Goal: Transaction & Acquisition: Purchase product/service

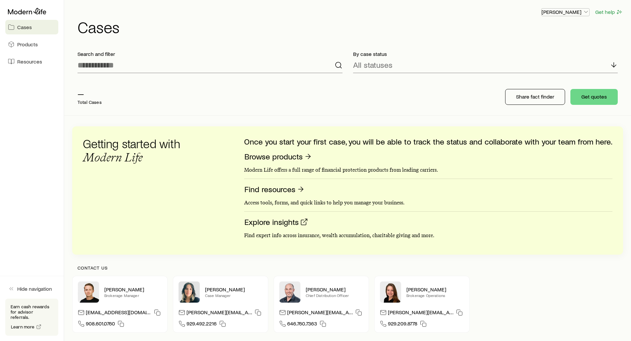
click at [573, 14] on p "[PERSON_NAME]" at bounding box center [565, 12] width 48 height 7
click at [534, 79] on span "Sign out" at bounding box center [534, 79] width 18 height 7
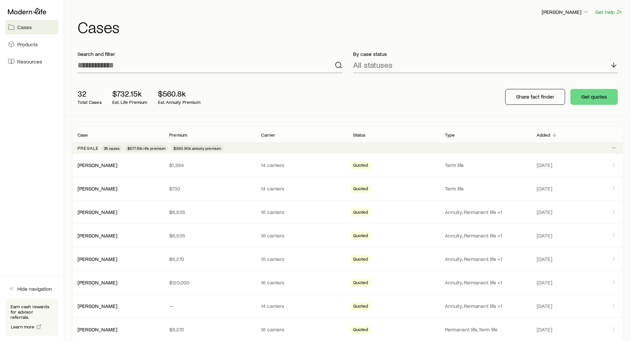
click at [180, 8] on div "[PERSON_NAME] Get help" at bounding box center [349, 12] width 545 height 8
drag, startPoint x: 324, startPoint y: 28, endPoint x: 280, endPoint y: 49, distance: 49.0
click at [325, 28] on h1 "Cases" at bounding box center [349, 27] width 545 height 16
click at [596, 95] on button "Get quotes" at bounding box center [593, 97] width 47 height 16
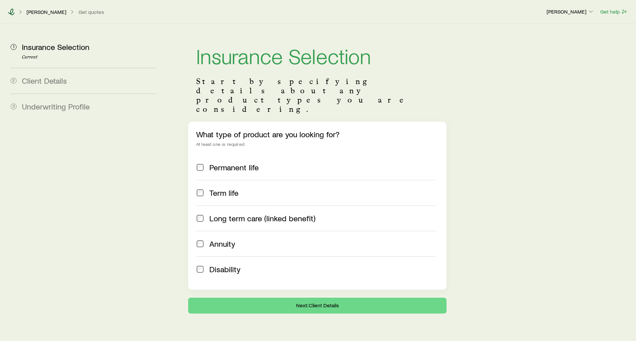
click at [12, 12] on icon at bounding box center [11, 12] width 7 height 7
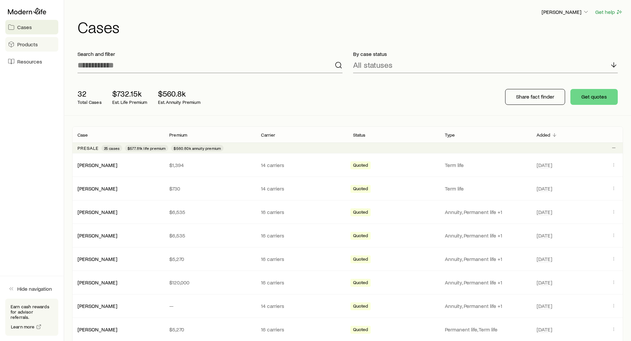
click at [26, 49] on link "Products" at bounding box center [31, 44] width 53 height 15
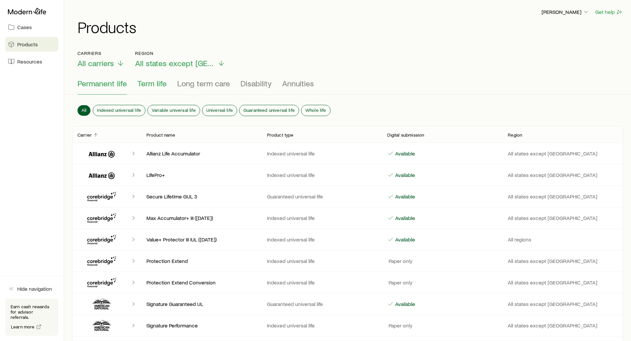
click at [145, 83] on span "Term life" at bounding box center [151, 83] width 29 height 9
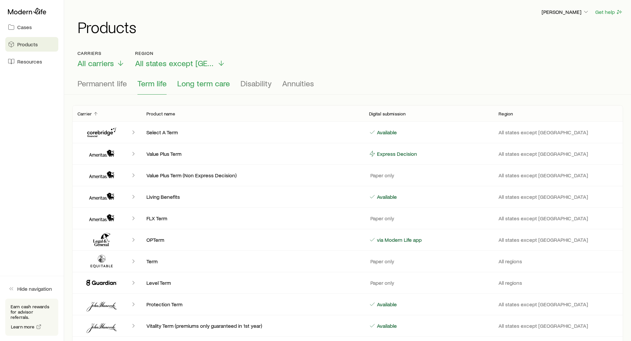
click at [194, 84] on span "Long term care" at bounding box center [203, 83] width 53 height 9
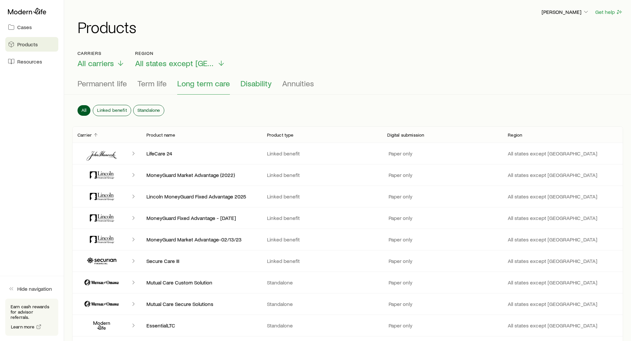
click at [259, 85] on span "Disability" at bounding box center [255, 83] width 31 height 9
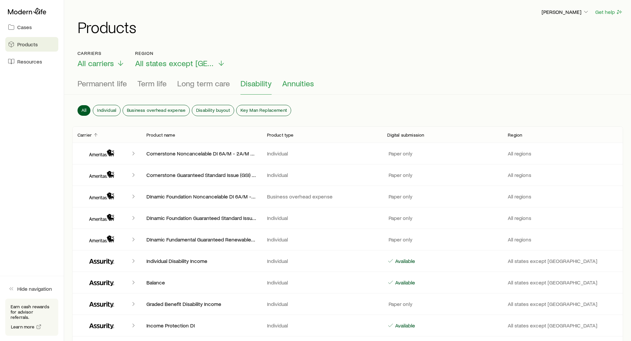
click at [288, 85] on span "Annuities" at bounding box center [298, 83] width 32 height 9
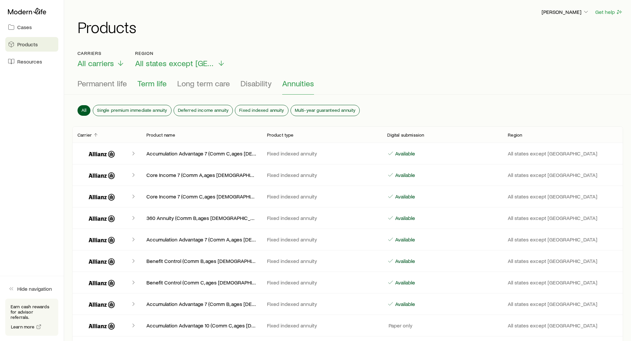
click at [143, 85] on span "Term life" at bounding box center [151, 83] width 29 height 9
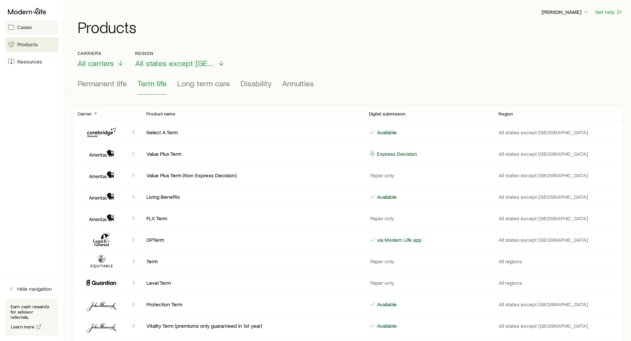
click at [22, 29] on span "Cases" at bounding box center [24, 27] width 15 height 7
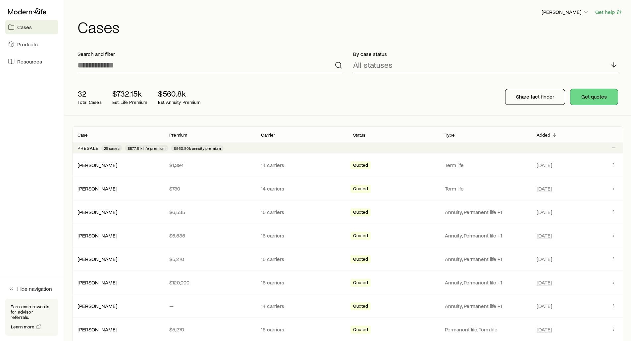
click at [595, 100] on button "Get quotes" at bounding box center [593, 97] width 47 height 16
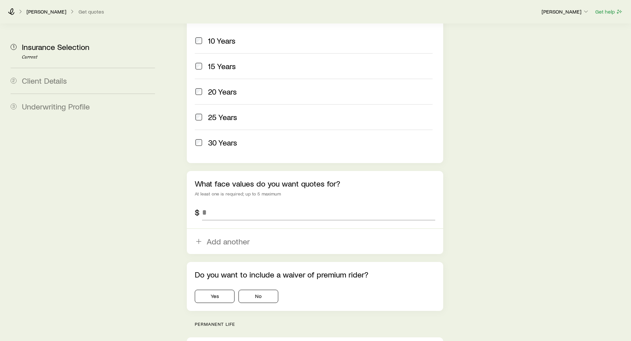
scroll to position [331, 0]
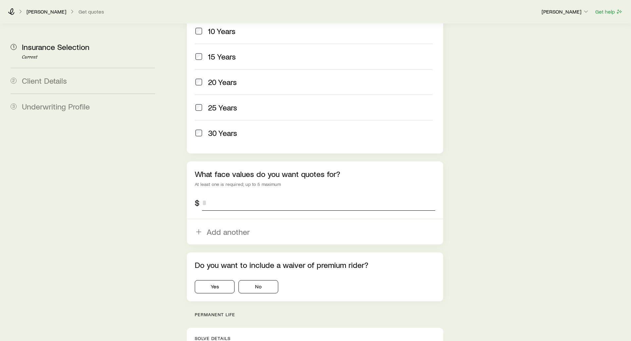
click at [229, 195] on input "tel" at bounding box center [318, 203] width 233 height 16
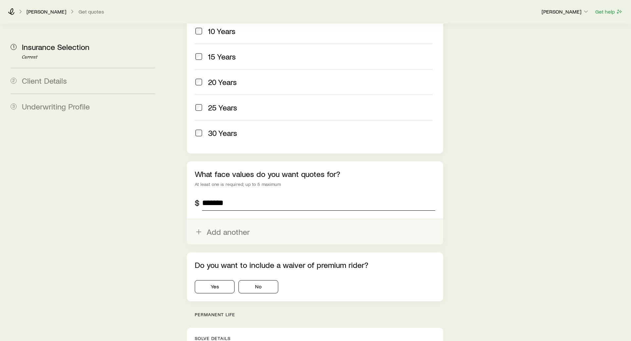
type input "*******"
click at [226, 220] on button "Add another" at bounding box center [315, 232] width 256 height 25
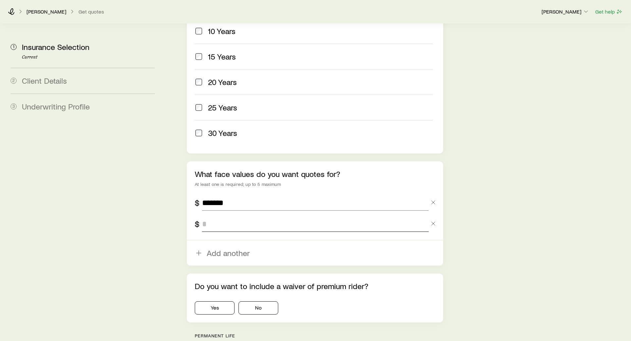
click at [225, 216] on input "tel" at bounding box center [315, 224] width 226 height 16
type input "*******"
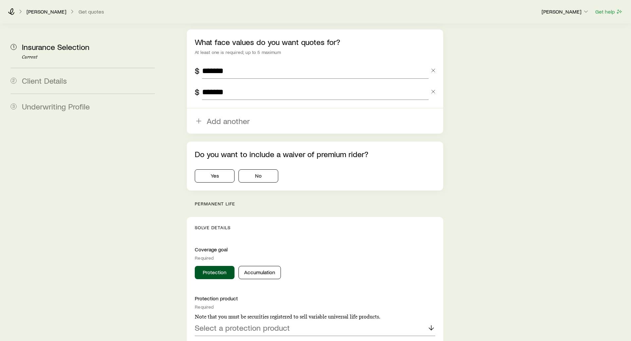
scroll to position [464, 0]
click at [265, 169] on button "No" at bounding box center [258, 175] width 40 height 13
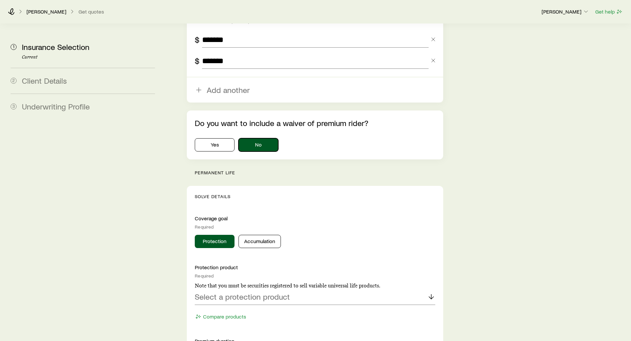
scroll to position [497, 0]
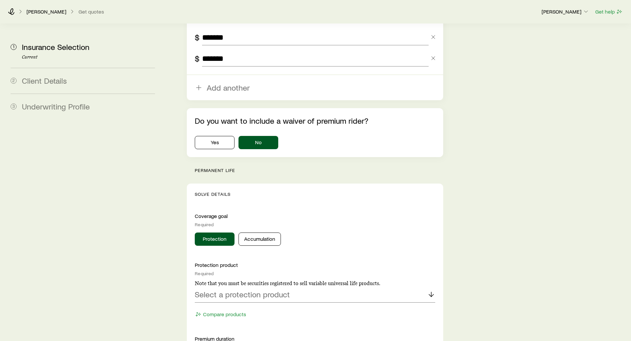
click at [171, 154] on div "Insurance Selection Start by specifying details about any product types you are…" at bounding box center [396, 229] width 457 height 1405
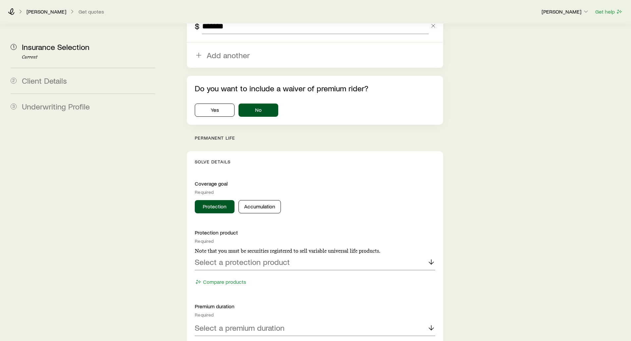
scroll to position [530, 0]
drag, startPoint x: 235, startPoint y: 116, endPoint x: 190, endPoint y: 118, distance: 44.4
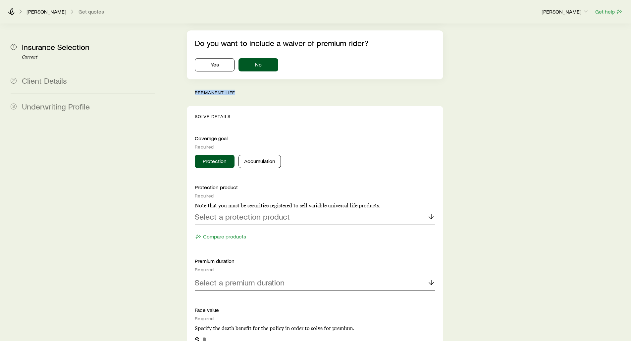
scroll to position [596, 0]
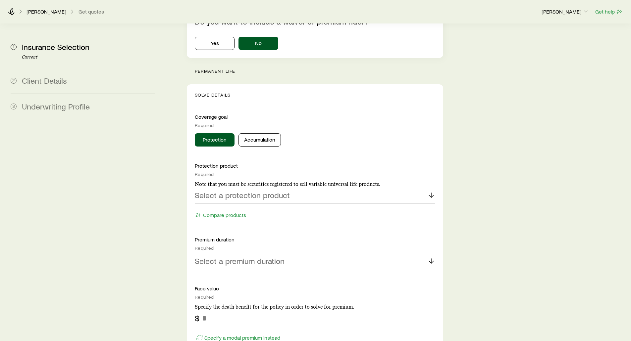
click at [206, 133] on button "Protection" at bounding box center [215, 139] width 40 height 13
click at [203, 191] on p "Select a protection product" at bounding box center [242, 195] width 95 height 9
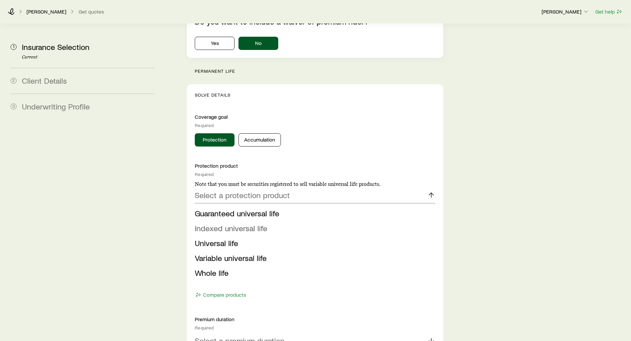
click at [211, 223] on span "Indexed universal life" at bounding box center [231, 228] width 73 height 10
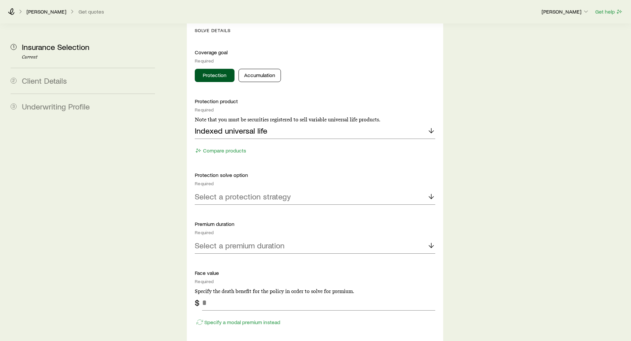
scroll to position [662, 0]
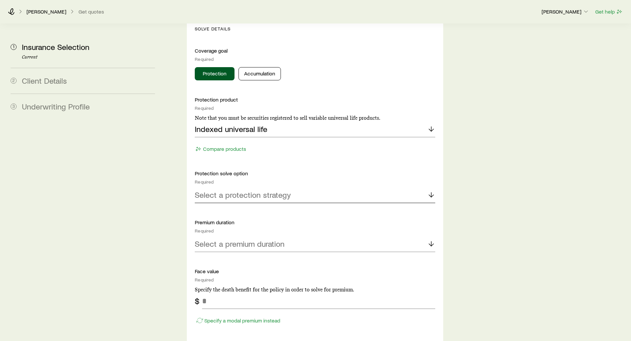
click at [220, 190] on p "Select a protection strategy" at bounding box center [243, 194] width 96 height 9
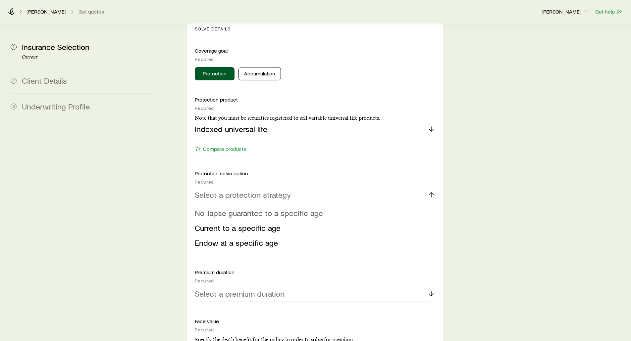
click at [229, 208] on span "No-lapse guarantee to a specific age" at bounding box center [259, 213] width 128 height 10
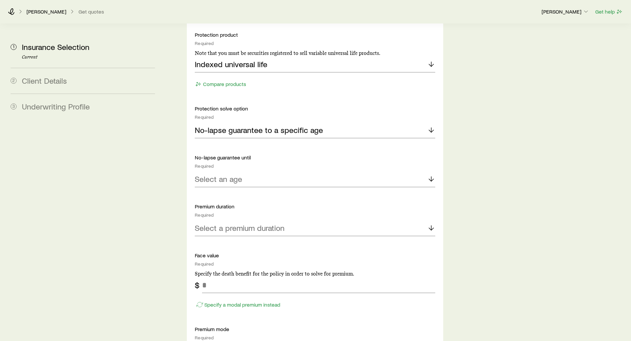
scroll to position [728, 0]
click at [206, 173] on p "Select an age" at bounding box center [218, 177] width 47 height 9
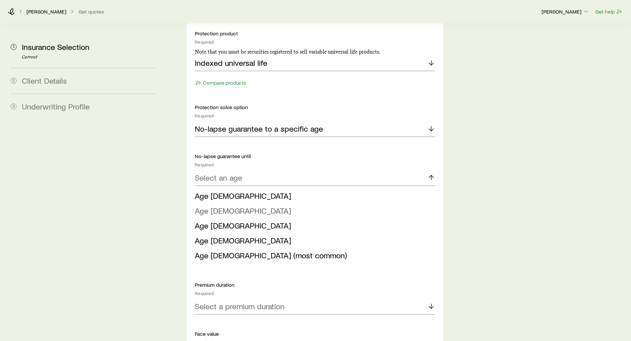
click at [211, 206] on span "Age [DEMOGRAPHIC_DATA]" at bounding box center [243, 211] width 96 height 10
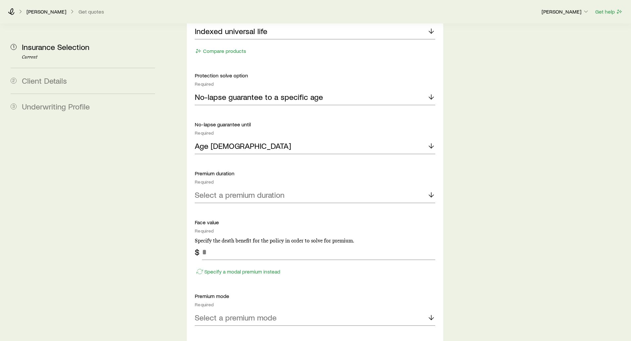
scroll to position [762, 0]
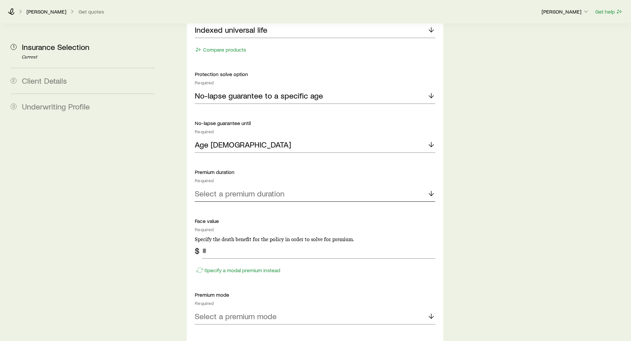
click at [242, 189] on p "Select a premium duration" at bounding box center [240, 193] width 90 height 9
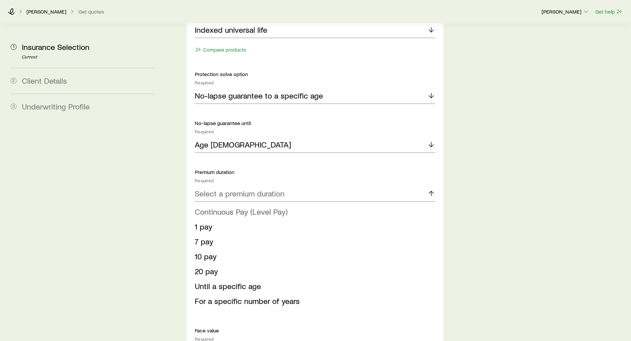
click at [214, 207] on span "Continuous Pay (Level Pay)" at bounding box center [241, 212] width 93 height 10
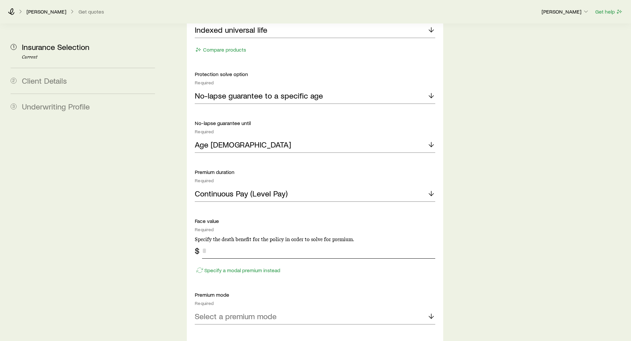
click at [212, 243] on input "tel" at bounding box center [318, 251] width 233 height 16
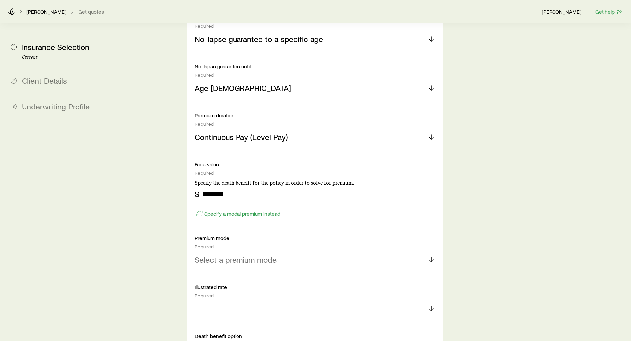
scroll to position [828, 0]
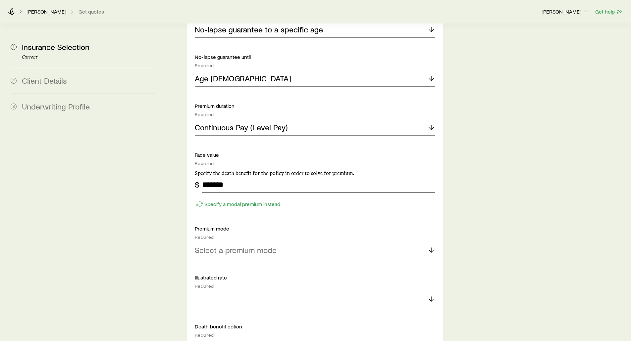
type input "*******"
click at [222, 201] on p "Specify a modal premium instead" at bounding box center [242, 204] width 76 height 7
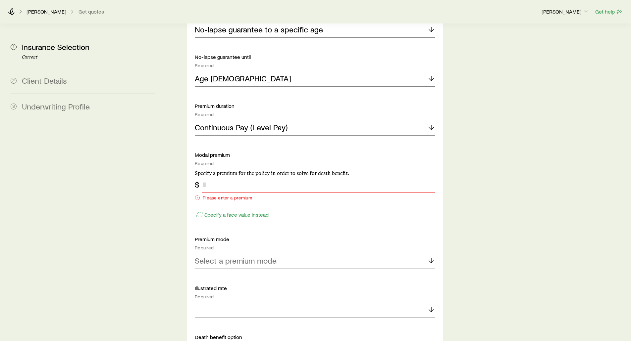
click at [221, 177] on input "tel" at bounding box center [318, 185] width 233 height 16
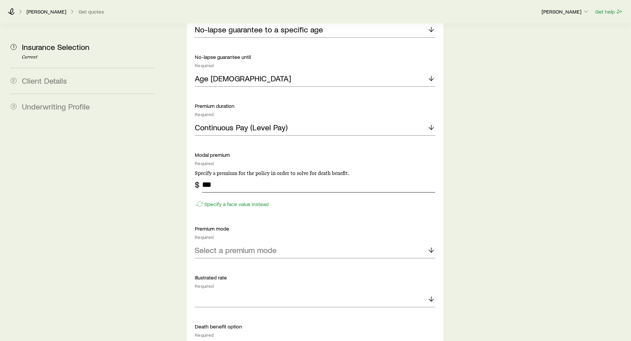
click at [221, 177] on input "***" at bounding box center [318, 185] width 233 height 16
type input "***"
click at [219, 201] on p "Specify a face value instead" at bounding box center [236, 204] width 64 height 7
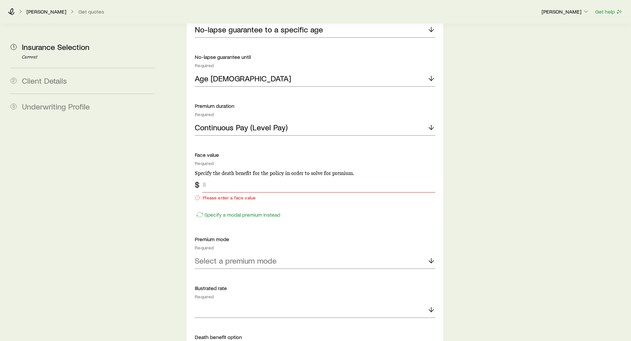
click at [218, 177] on input "tel" at bounding box center [318, 185] width 233 height 16
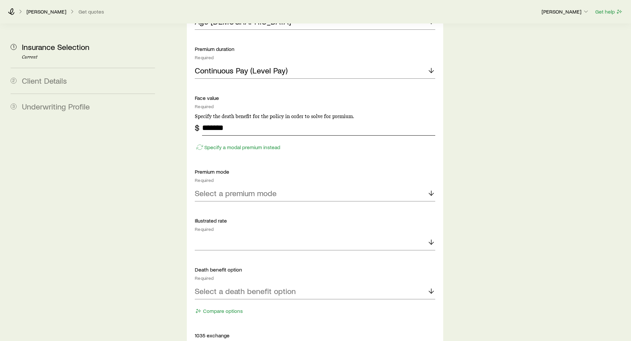
scroll to position [894, 0]
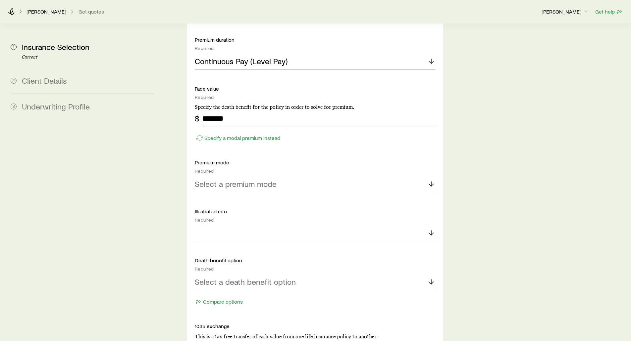
type input "*******"
click at [212, 179] on p "Select a premium mode" at bounding box center [236, 183] width 82 height 9
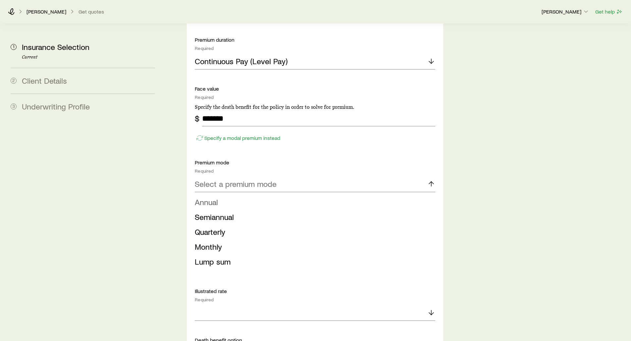
click at [212, 197] on span "Annual" at bounding box center [206, 202] width 23 height 10
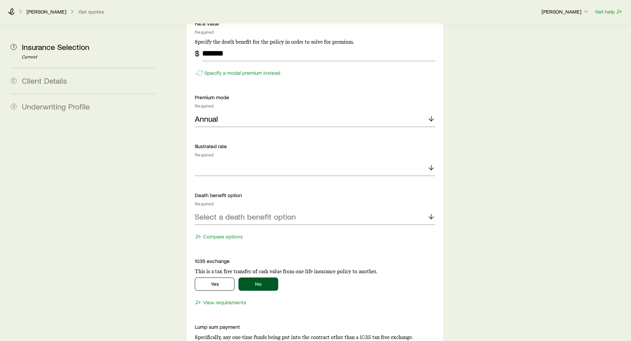
scroll to position [960, 0]
click at [212, 159] on div at bounding box center [315, 167] width 240 height 16
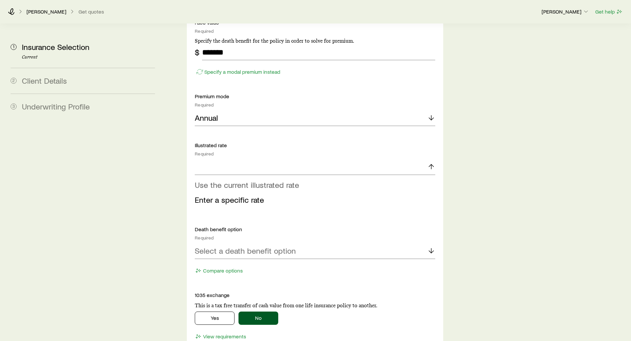
click at [212, 180] on span "Use the current illustrated rate" at bounding box center [247, 185] width 104 height 10
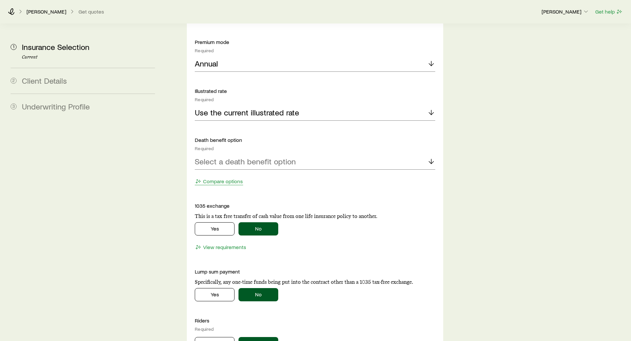
scroll to position [1026, 0]
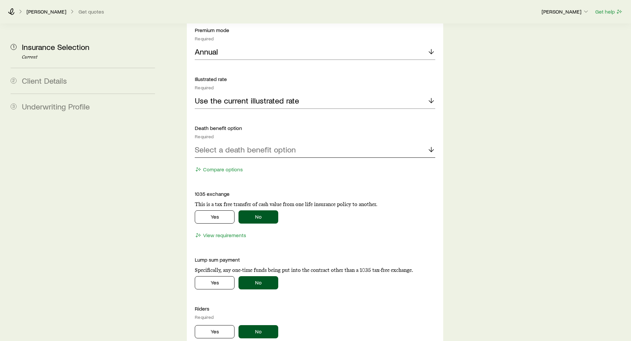
click at [210, 145] on p "Select a death benefit option" at bounding box center [245, 149] width 101 height 9
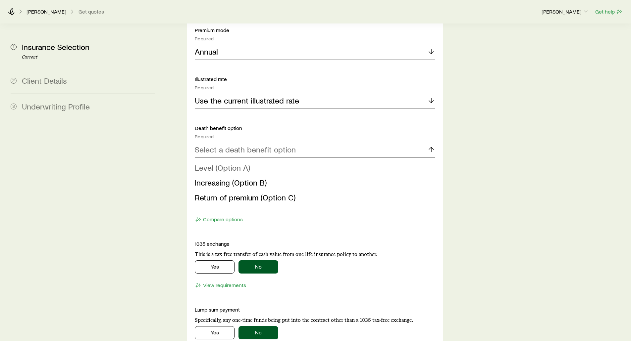
click at [217, 163] on span "Level (Option A)" at bounding box center [222, 168] width 55 height 10
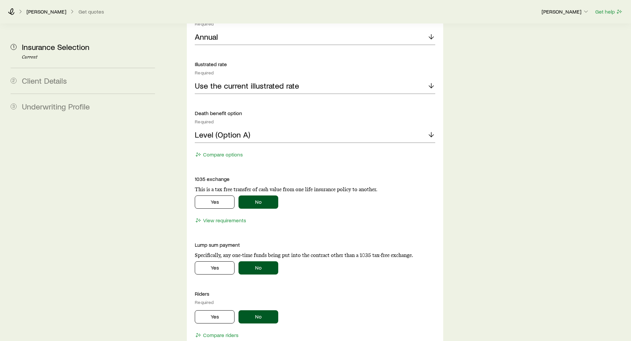
scroll to position [1059, 0]
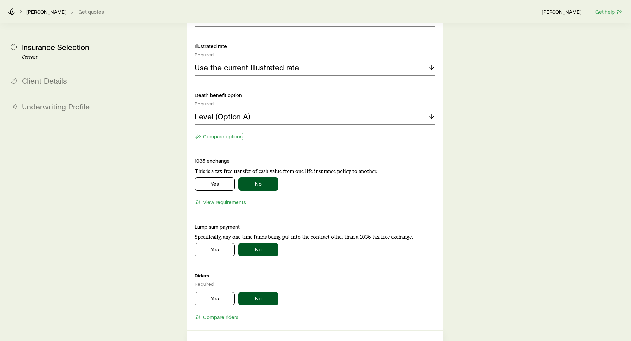
click at [222, 133] on button "Compare options" at bounding box center [219, 137] width 48 height 8
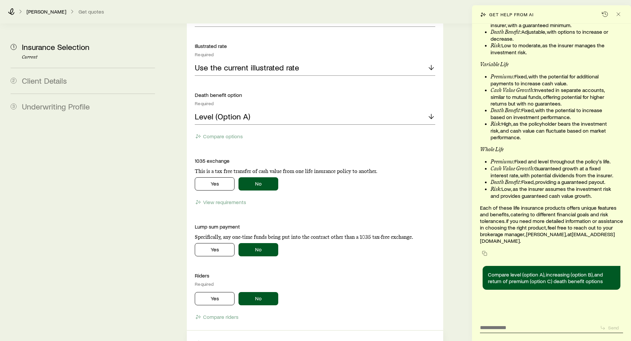
scroll to position [12296, 0]
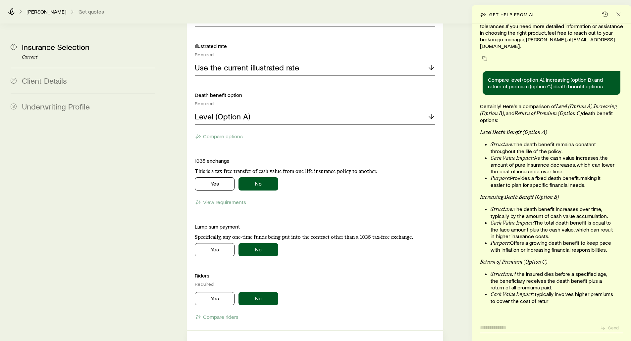
click at [499, 331] on textarea at bounding box center [537, 326] width 115 height 10
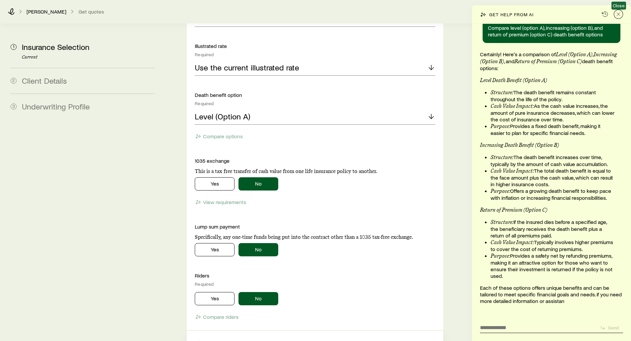
click at [620, 14] on icon "Close" at bounding box center [618, 14] width 7 height 7
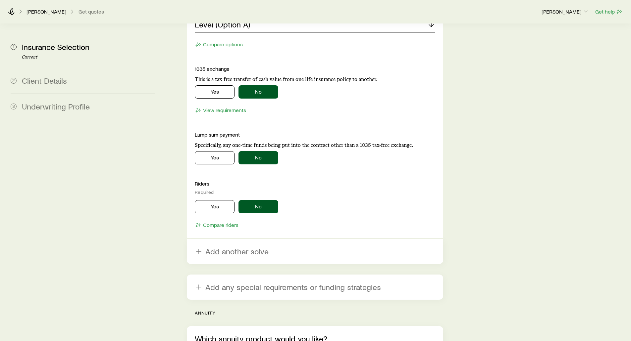
scroll to position [1159, 0]
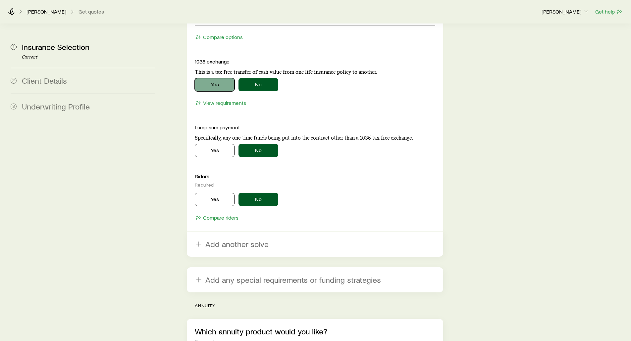
click at [207, 78] on button "Yes" at bounding box center [215, 84] width 40 height 13
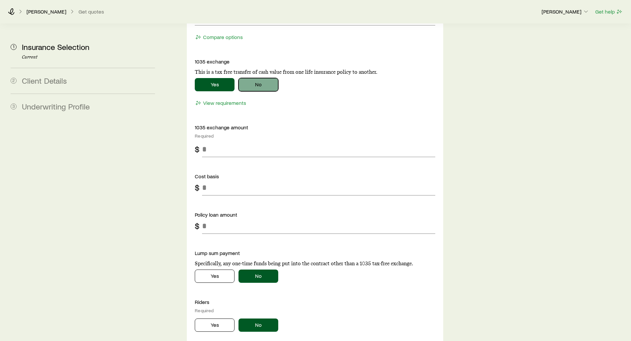
click at [261, 78] on button "No" at bounding box center [258, 84] width 40 height 13
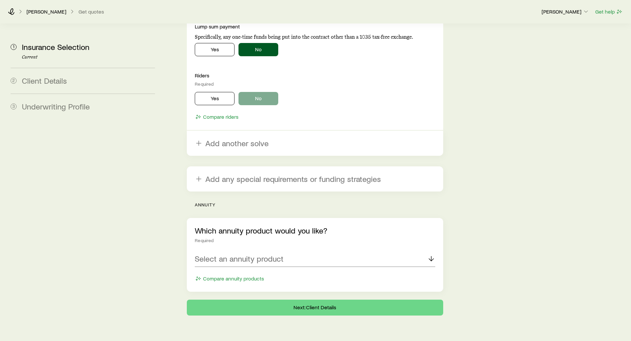
scroll to position [1261, 0]
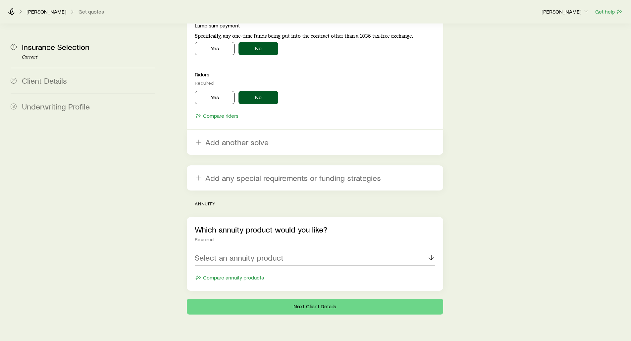
click at [236, 253] on p "Select an annuity product" at bounding box center [239, 257] width 89 height 9
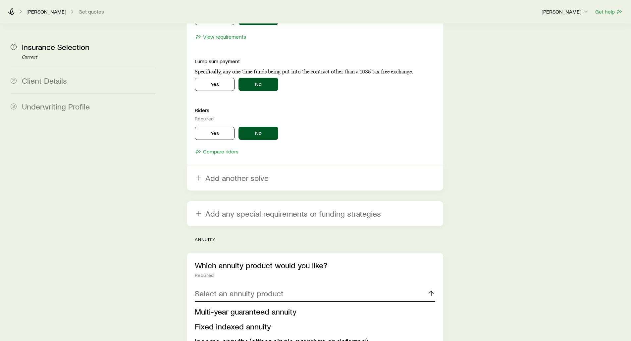
scroll to position [1178, 0]
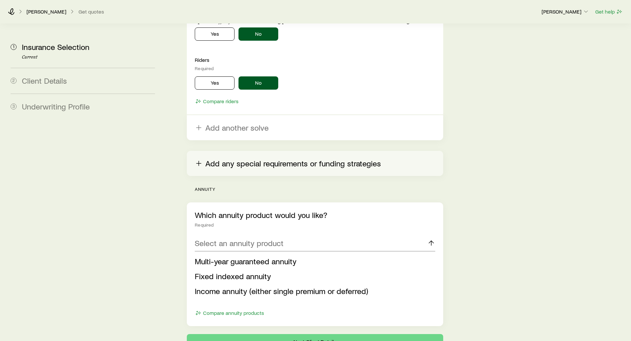
scroll to position [1278, 0]
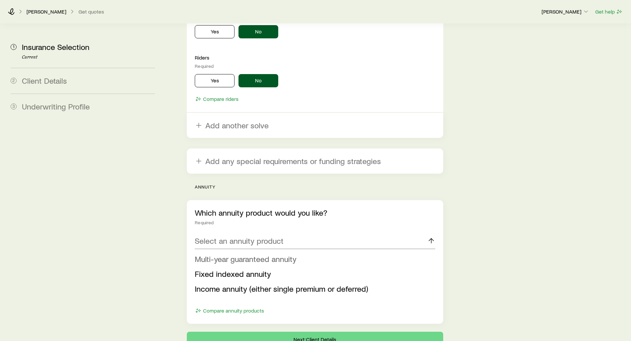
click at [212, 254] on span "Multi-year guaranteed annuity" at bounding box center [246, 259] width 102 height 10
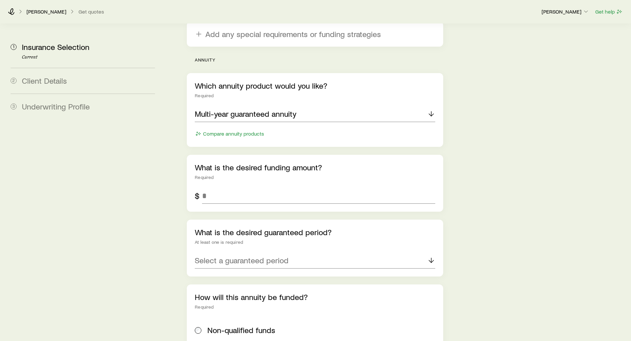
scroll to position [1410, 0]
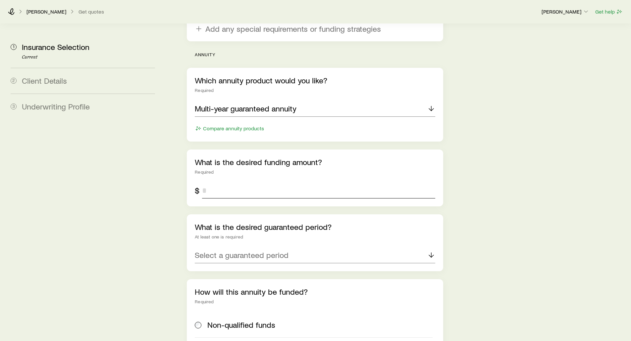
click at [208, 183] on input "tel" at bounding box center [318, 191] width 233 height 16
type input "*******"
click at [223, 251] on p "Select a guaranteed period" at bounding box center [242, 255] width 94 height 9
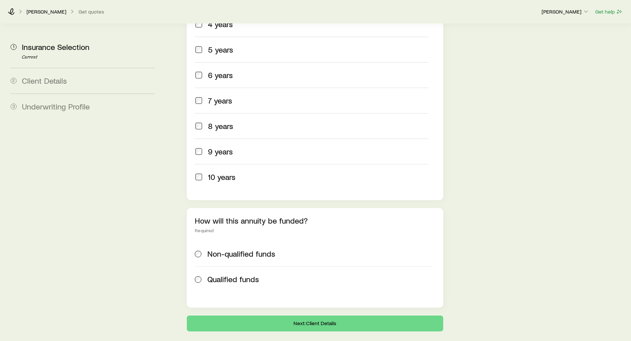
scroll to position [1498, 0]
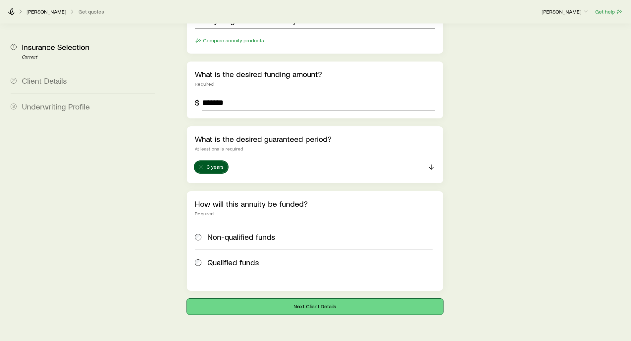
click at [241, 299] on button "Next: Client Details" at bounding box center [315, 307] width 256 height 16
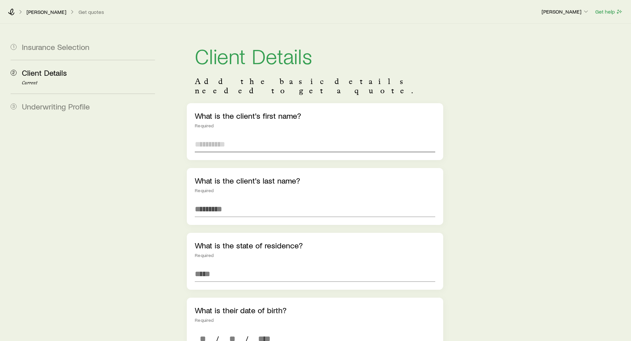
click at [217, 138] on input "text" at bounding box center [315, 144] width 240 height 16
click at [227, 136] on input "text" at bounding box center [315, 144] width 240 height 16
type input "***"
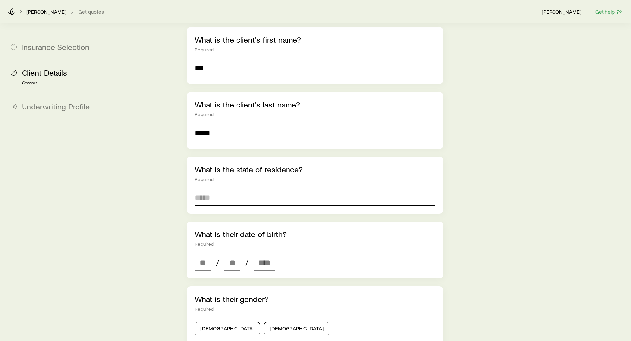
scroll to position [99, 0]
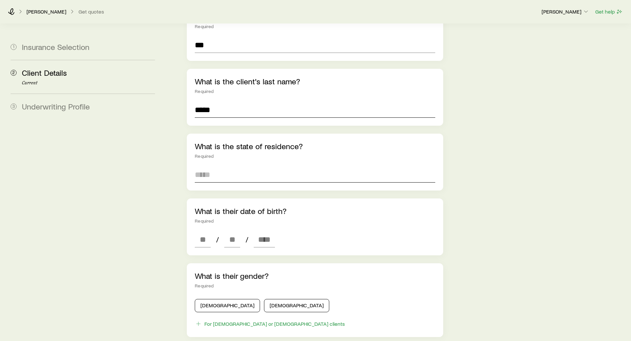
type input "*****"
click at [211, 167] on input at bounding box center [315, 175] width 240 height 16
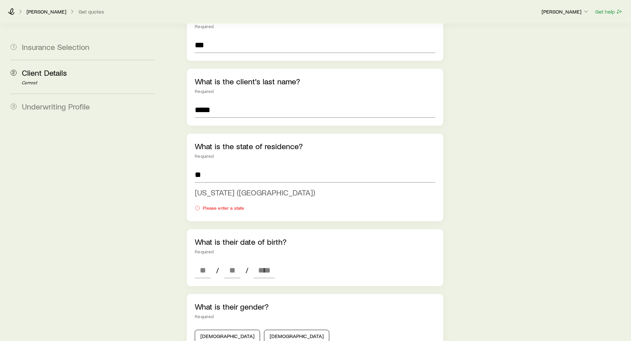
click at [203, 188] on span "[US_STATE] ([GEOGRAPHIC_DATA])" at bounding box center [255, 193] width 120 height 10
type input "**********"
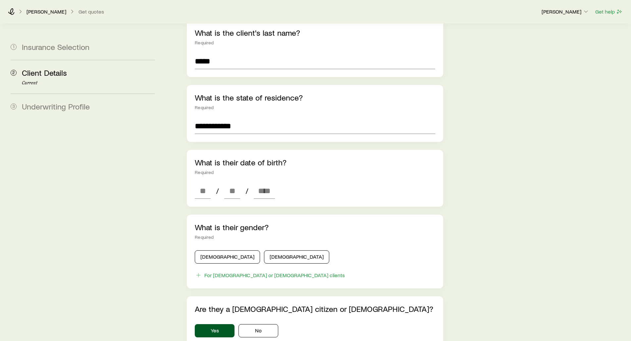
scroll to position [166, 0]
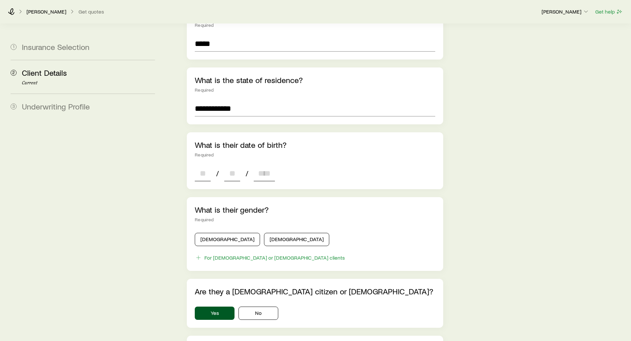
click at [202, 166] on input at bounding box center [203, 174] width 16 height 16
type input "**"
type input "****"
type input "*"
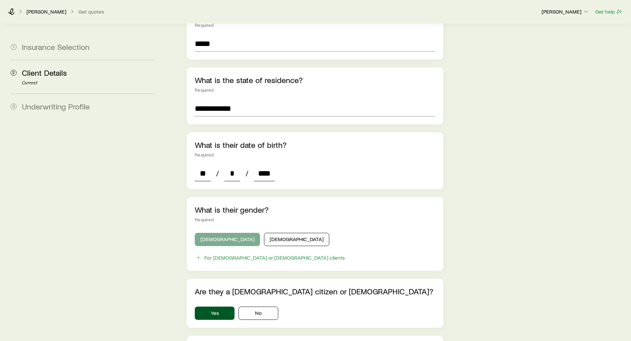
type input "****"
click at [210, 233] on button "[DEMOGRAPHIC_DATA]" at bounding box center [227, 239] width 65 height 13
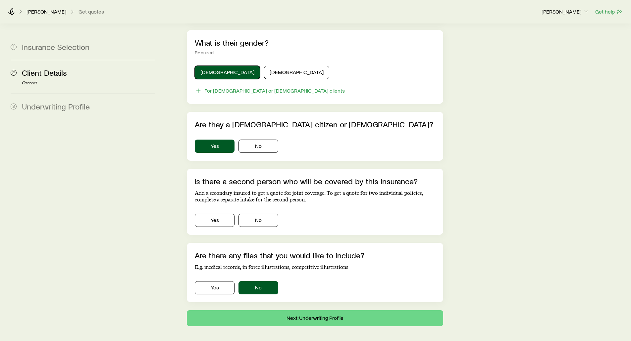
scroll to position [354, 0]
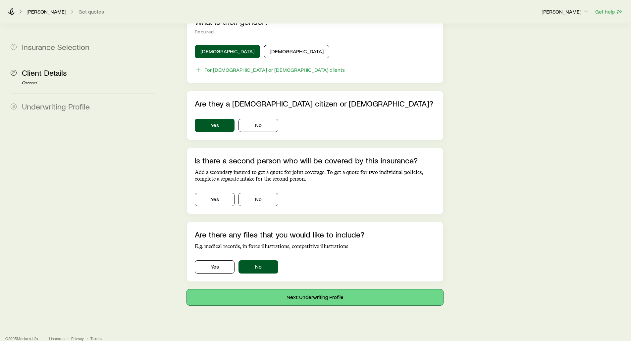
click at [301, 290] on button "Next: Underwriting Profile" at bounding box center [315, 298] width 256 height 16
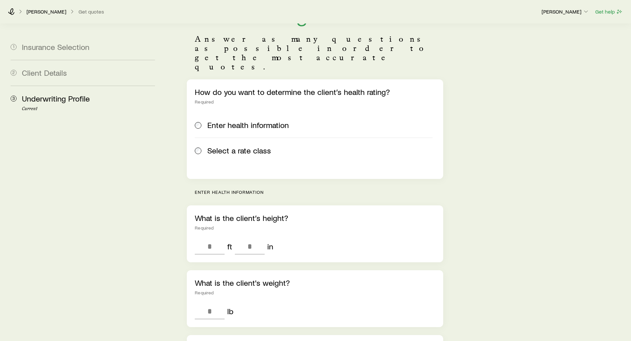
scroll to position [33, 0]
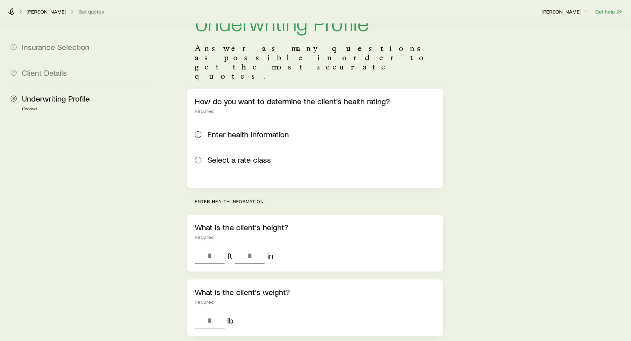
click at [237, 155] on span "Select a rate class" at bounding box center [239, 159] width 64 height 9
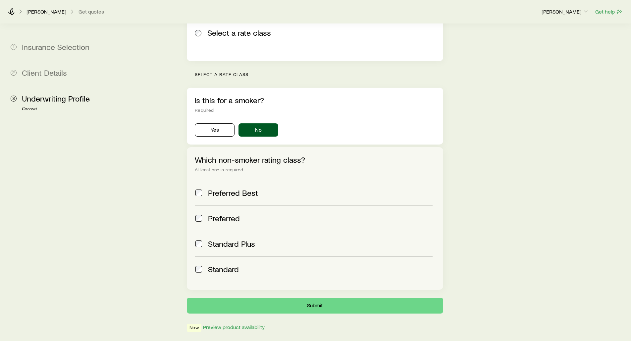
scroll to position [166, 0]
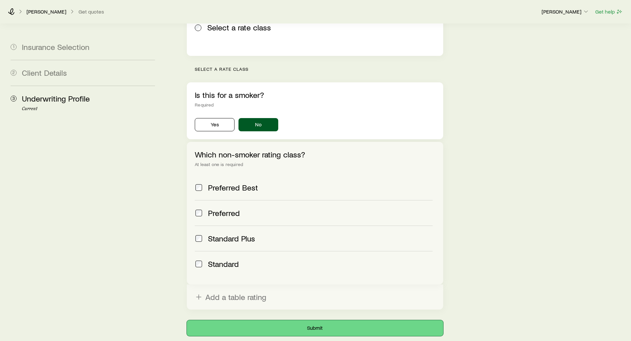
click at [312, 320] on button "Submit" at bounding box center [315, 328] width 256 height 16
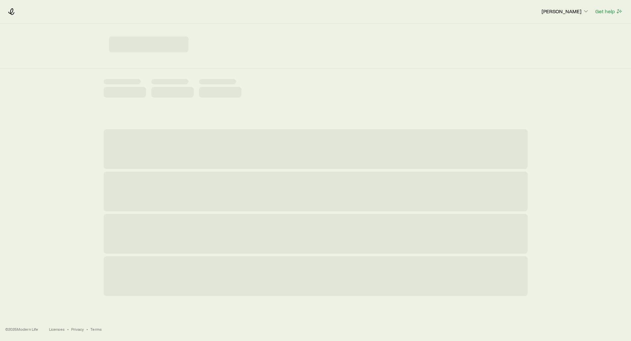
scroll to position [0, 0]
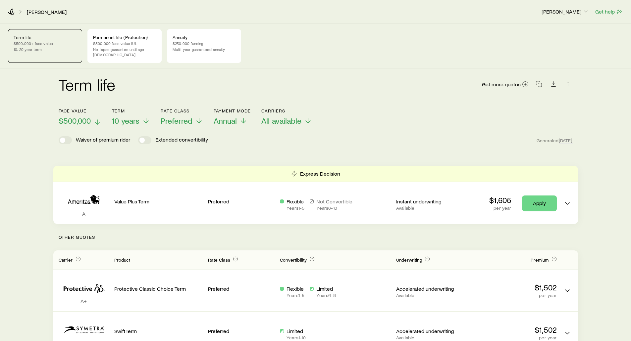
click at [66, 117] on span "$500,000" at bounding box center [75, 120] width 32 height 9
click at [73, 116] on span "$750,000" at bounding box center [74, 120] width 31 height 9
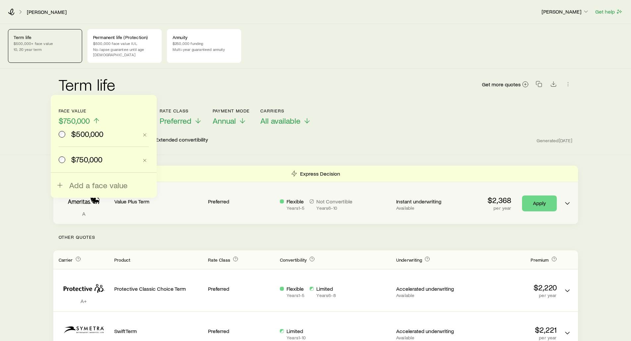
click at [74, 182] on span "Add a face value" at bounding box center [98, 185] width 58 height 9
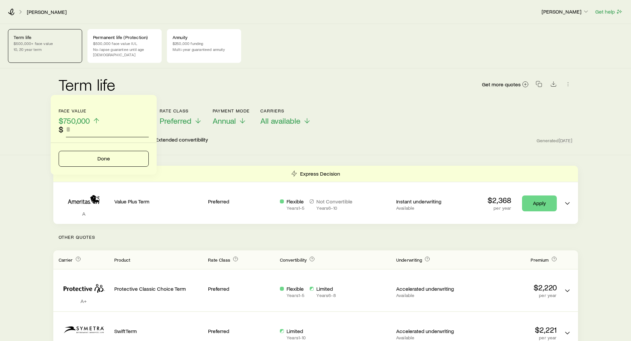
click at [72, 127] on input "faceAmount" at bounding box center [107, 130] width 83 height 16
type input "*********"
click at [87, 157] on button "Done" at bounding box center [104, 159] width 90 height 16
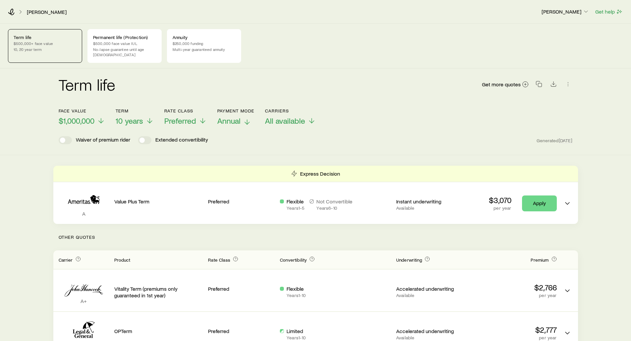
click at [232, 119] on span "Annual" at bounding box center [228, 120] width 23 height 9
click at [133, 116] on span "10 years" at bounding box center [129, 120] width 27 height 9
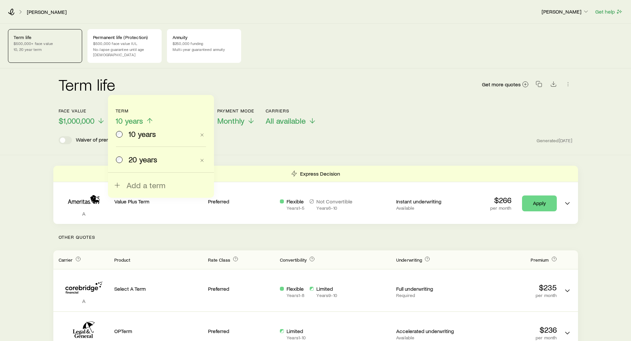
click at [127, 158] on div "20 years" at bounding box center [155, 159] width 79 height 9
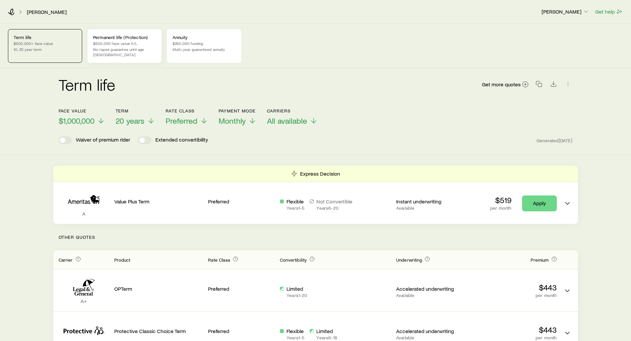
click at [130, 50] on p "No-lapse guarantee until age [DEMOGRAPHIC_DATA]" at bounding box center [124, 52] width 63 height 11
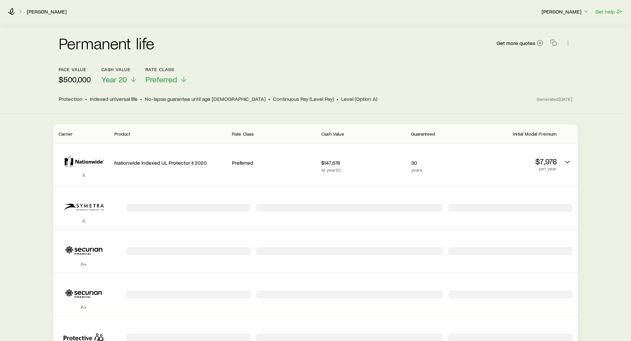
scroll to position [66, 0]
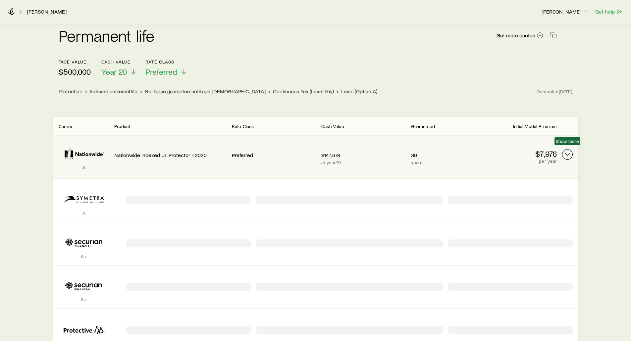
click at [567, 151] on icon "Permanent quotes" at bounding box center [567, 155] width 8 height 8
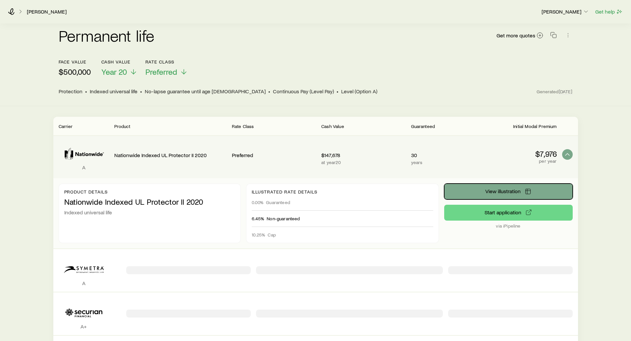
click at [509, 189] on span "View illustration" at bounding box center [502, 191] width 35 height 5
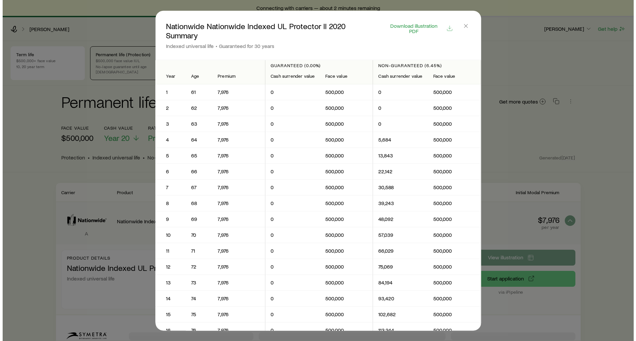
scroll to position [0, 0]
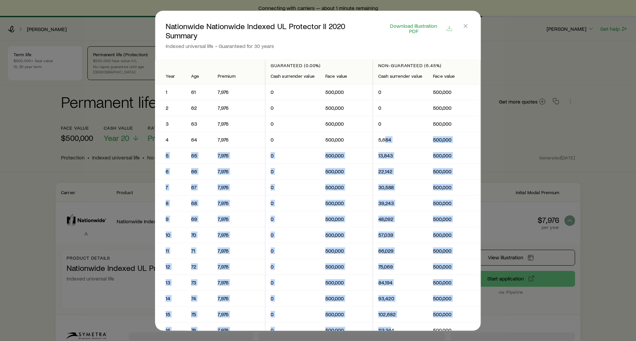
drag, startPoint x: 383, startPoint y: 131, endPoint x: 386, endPoint y: 297, distance: 166.2
click at [410, 27] on span "Download illustration PDF" at bounding box center [413, 28] width 57 height 11
click at [468, 25] on icon "button" at bounding box center [465, 26] width 7 height 7
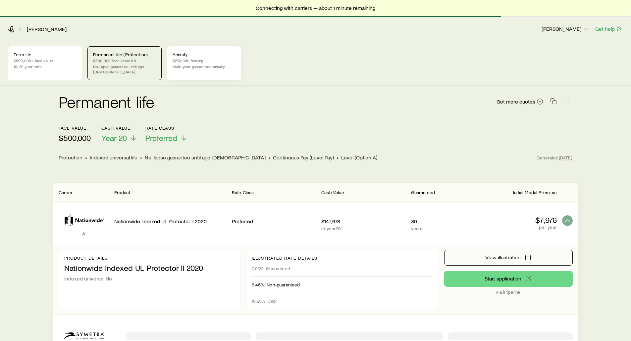
click at [184, 58] on p "$250,000 funding" at bounding box center [203, 60] width 63 height 5
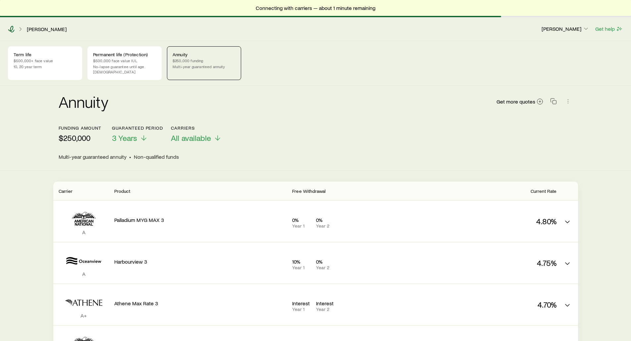
click at [13, 29] on icon at bounding box center [11, 29] width 7 height 7
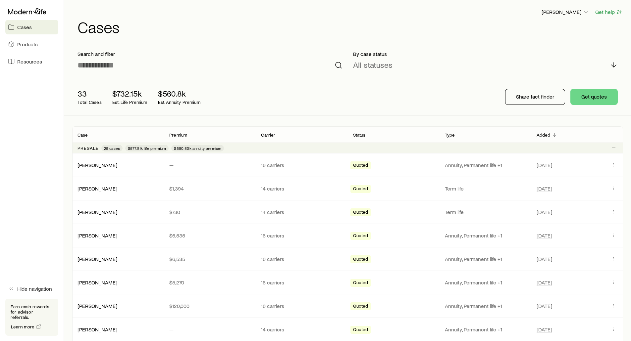
click at [301, 93] on div "33 Total Cases $732.15k Est. Life Premium $560.8k Est. Annuity Premium Share fa…" at bounding box center [347, 96] width 551 height 37
click at [452, 96] on div "33 Total Cases $732.15k Est. Life Premium $560.8k Est. Annuity Premium Share fa…" at bounding box center [347, 96] width 551 height 37
click at [534, 97] on p "Share fact finder" at bounding box center [535, 96] width 38 height 7
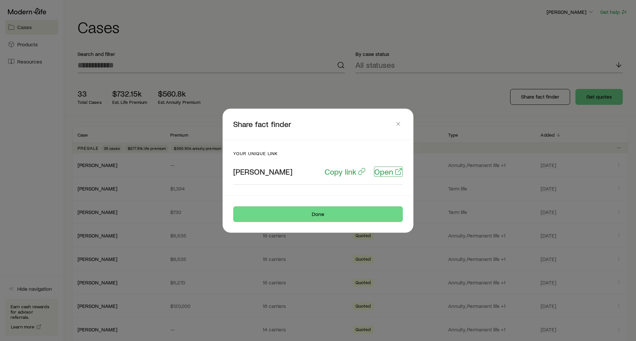
click at [389, 173] on p "Open" at bounding box center [383, 171] width 19 height 9
click at [330, 173] on p "Copy link" at bounding box center [340, 171] width 32 height 9
click at [400, 128] on button "button" at bounding box center [397, 123] width 9 height 9
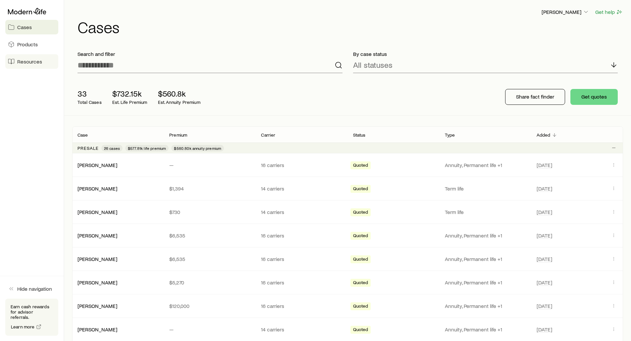
click at [23, 61] on span "Resources" at bounding box center [29, 61] width 25 height 7
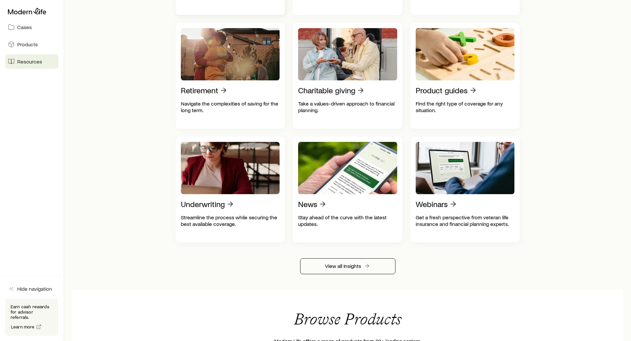
scroll to position [265, 0]
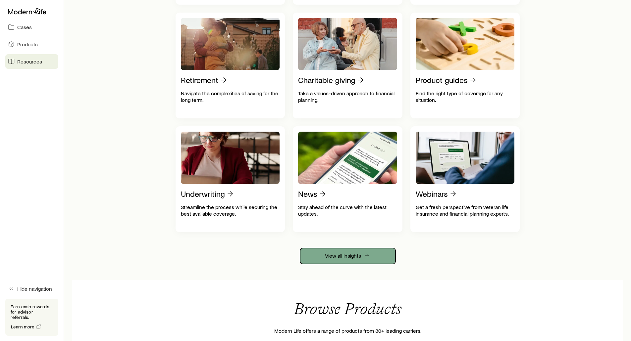
click at [339, 261] on link "View all Insights" at bounding box center [347, 256] width 95 height 16
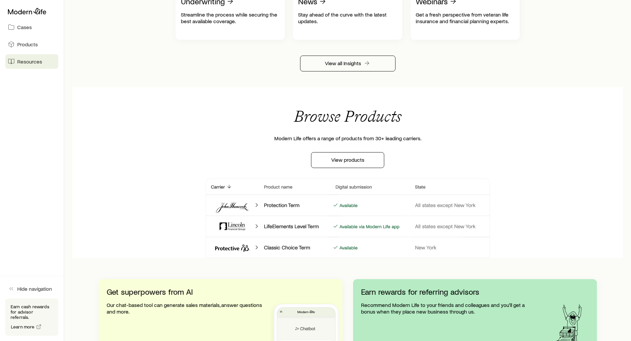
scroll to position [497, 0]
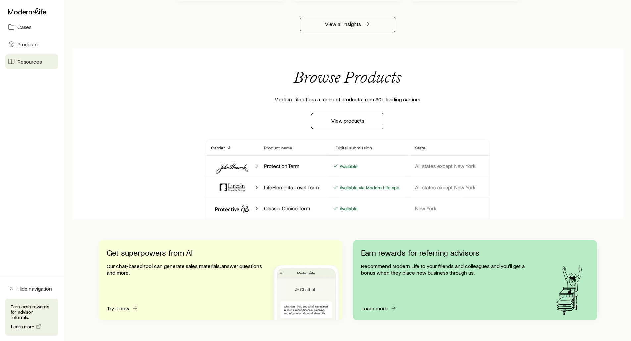
click at [28, 316] on p "Earn cash rewards for advisor referrals." at bounding box center [32, 312] width 42 height 16
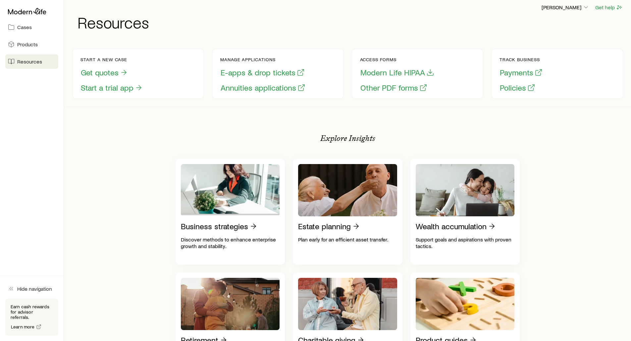
scroll to position [0, 0]
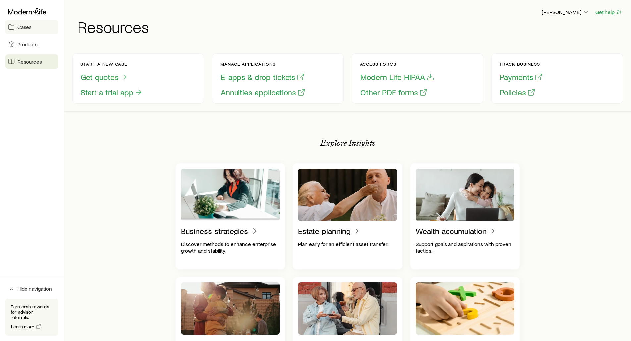
click at [30, 24] on span "Cases" at bounding box center [24, 27] width 15 height 7
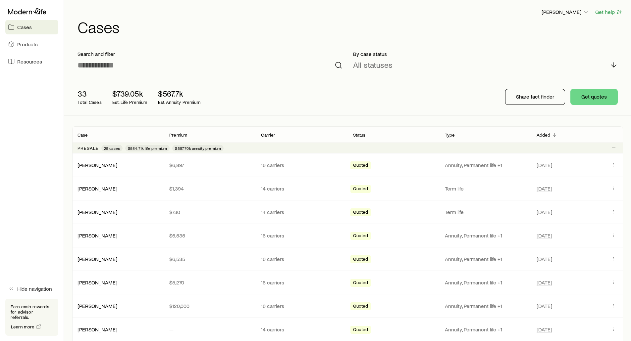
click at [240, 40] on div "[PERSON_NAME] Get help Cases" at bounding box center [347, 21] width 551 height 43
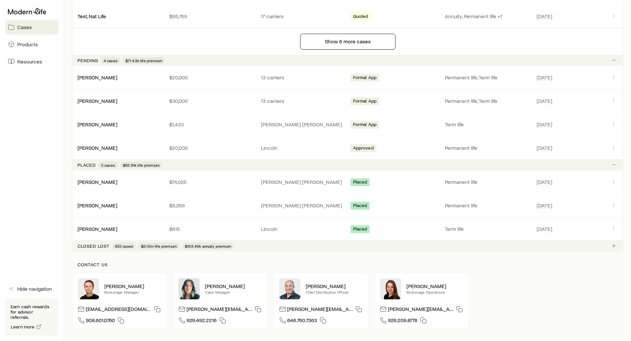
scroll to position [596, 0]
click at [99, 181] on link "[PERSON_NAME]" at bounding box center [98, 181] width 40 height 6
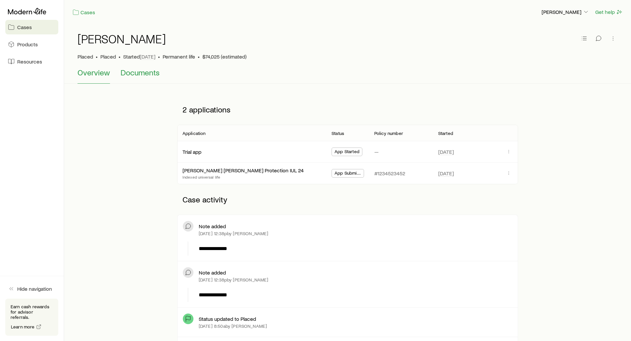
click at [145, 77] on span "Documents" at bounding box center [140, 72] width 39 height 9
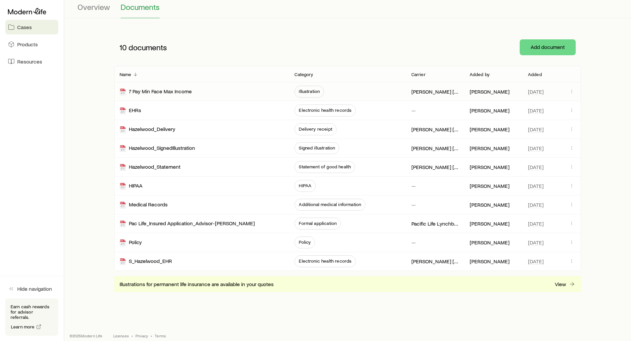
scroll to position [66, 0]
click at [138, 242] on div "Policy" at bounding box center [131, 242] width 22 height 8
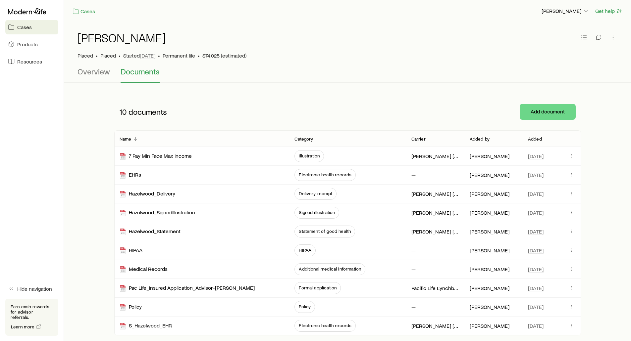
scroll to position [0, 0]
click at [83, 11] on link "Cases" at bounding box center [83, 13] width 23 height 8
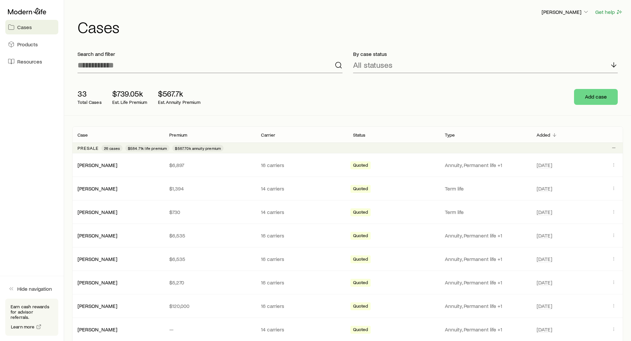
click at [128, 48] on div "Search and filter" at bounding box center [209, 61] width 275 height 33
click at [197, 9] on div "[PERSON_NAME] Get help" at bounding box center [349, 12] width 545 height 8
click at [18, 42] on span "Products" at bounding box center [27, 44] width 21 height 7
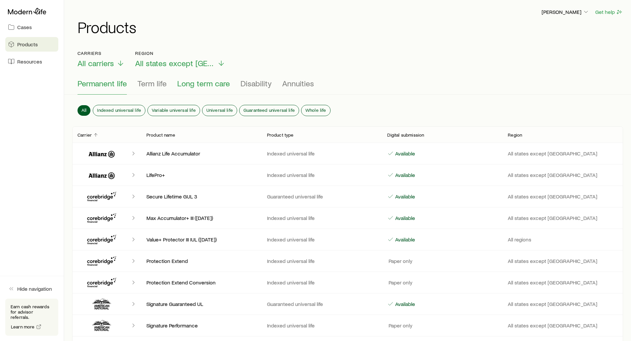
click at [208, 84] on span "Long term care" at bounding box center [203, 83] width 53 height 9
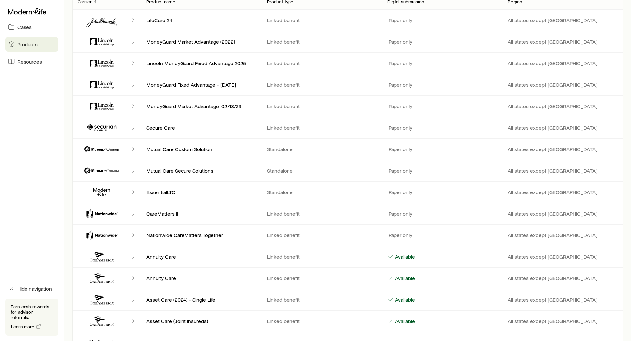
scroll to position [132, 0]
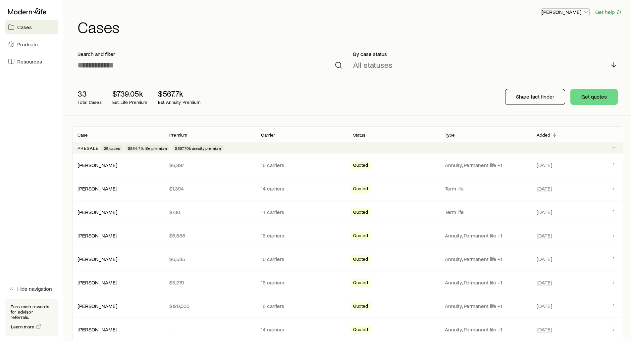
click at [556, 13] on p "[PERSON_NAME]" at bounding box center [565, 12] width 48 height 7
click at [523, 85] on button "Sign out" at bounding box center [550, 80] width 74 height 12
click at [585, 12] on polyline "button" at bounding box center [585, 12] width 3 height 2
click at [530, 79] on span "Sign out" at bounding box center [534, 79] width 18 height 7
